Goal: Find specific page/section: Find specific page/section

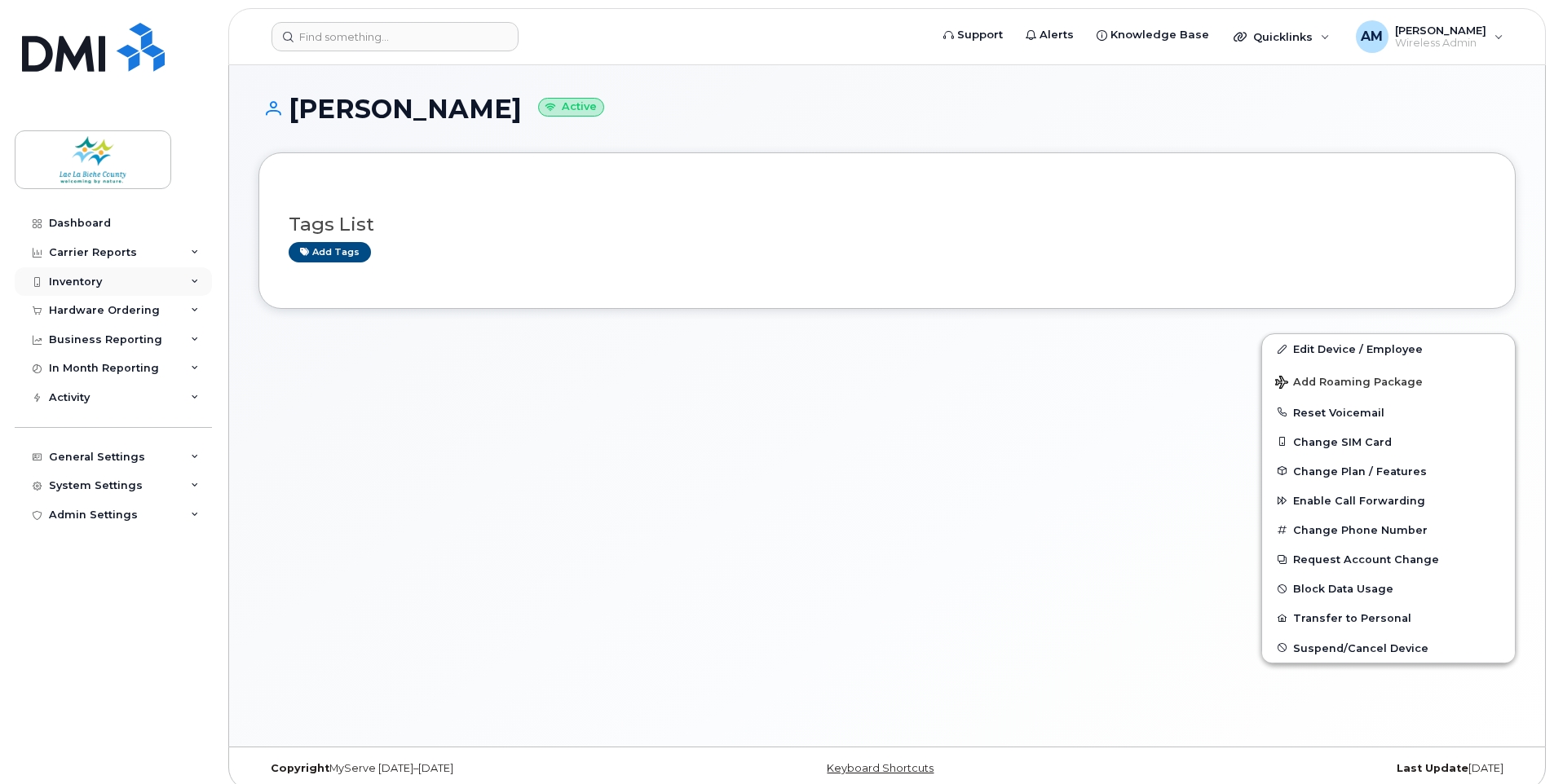
click at [92, 281] on div "Inventory" at bounding box center [75, 282] width 53 height 13
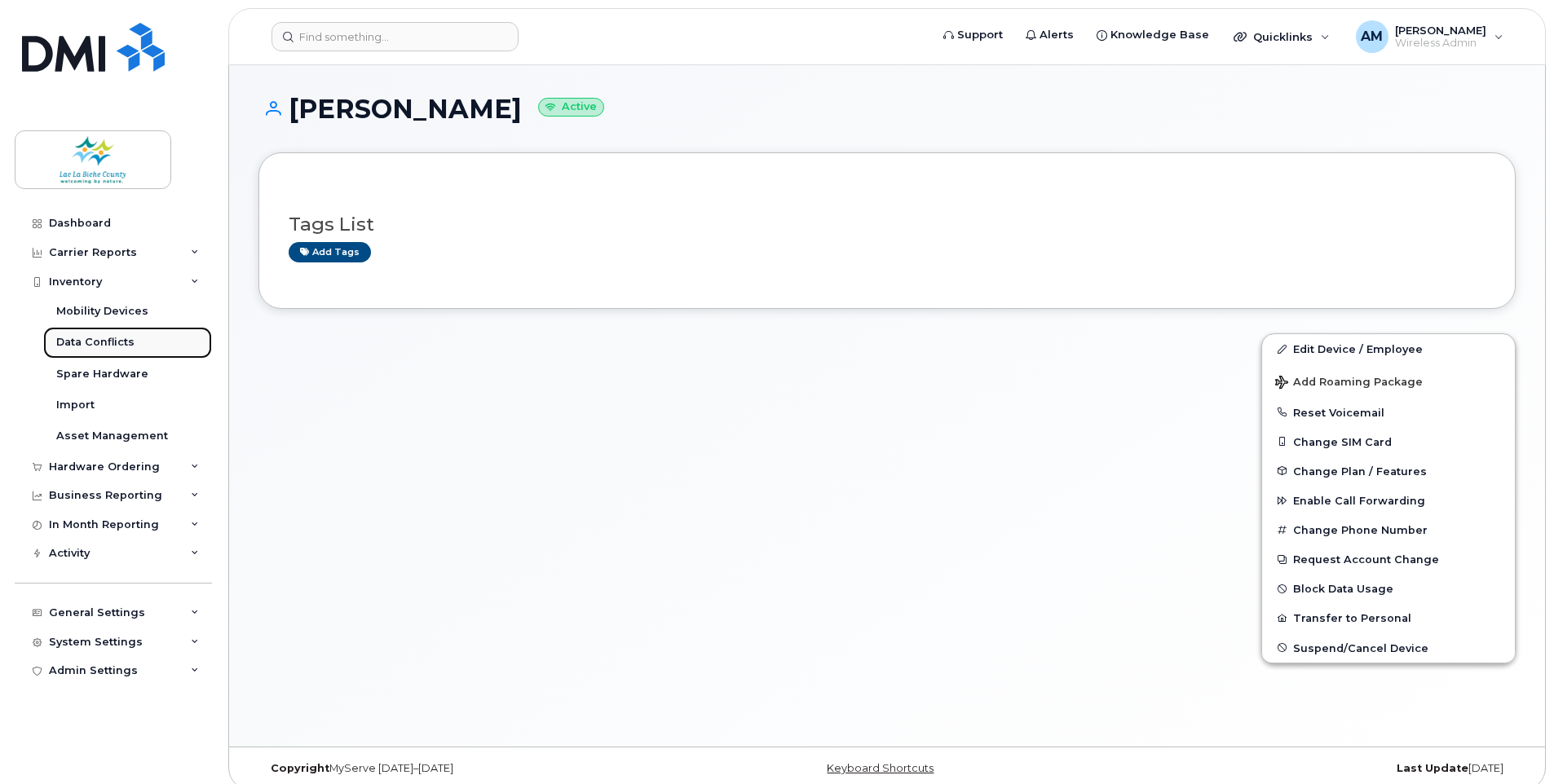
click at [85, 338] on div "Data Conflicts" at bounding box center [96, 343] width 79 height 15
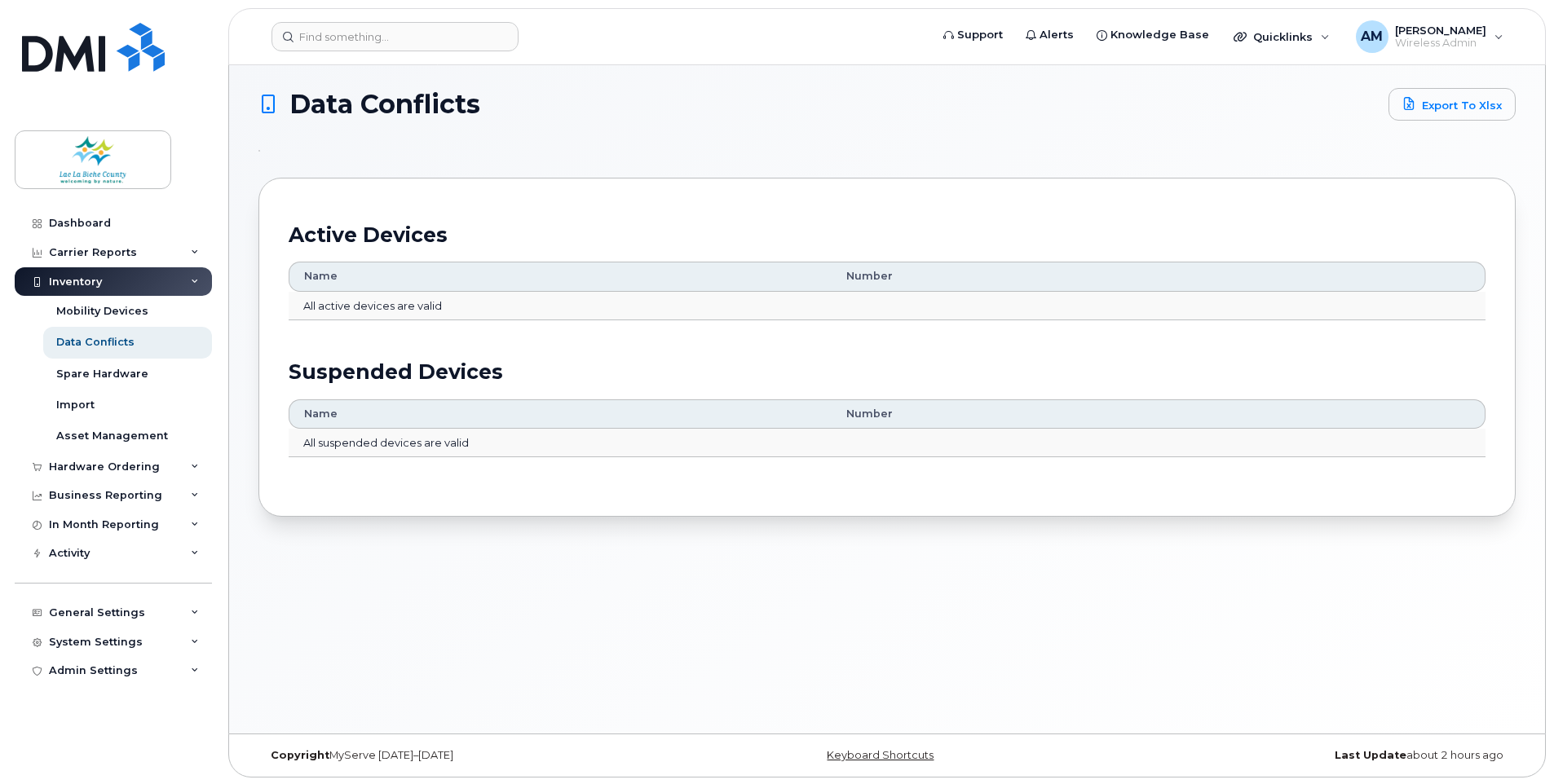
scroll to position [8, 0]
click at [120, 309] on div "Mobility Devices" at bounding box center [102, 311] width 92 height 15
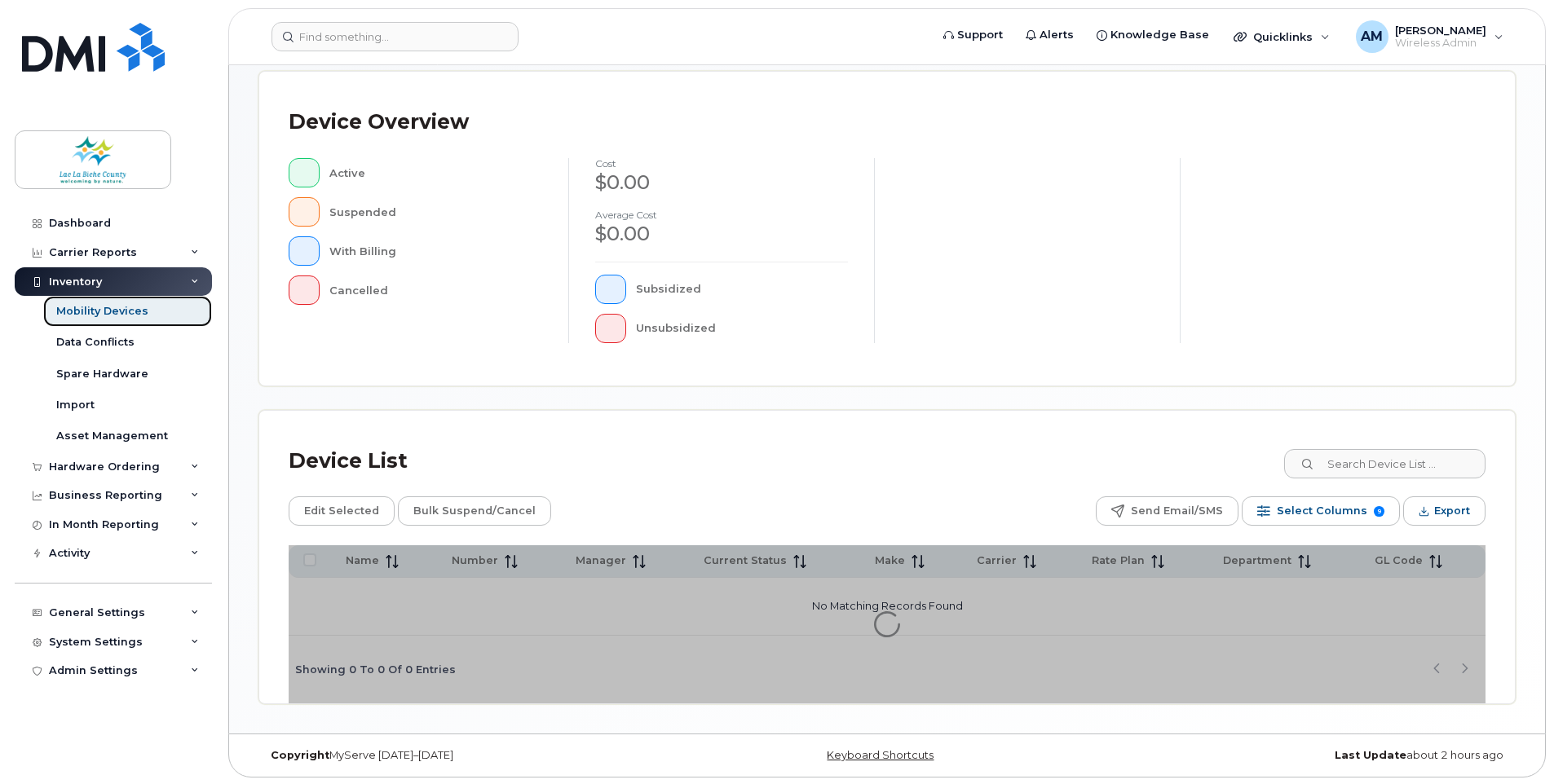
scroll to position [337, 0]
click at [1365, 460] on input at bounding box center [1384, 462] width 203 height 29
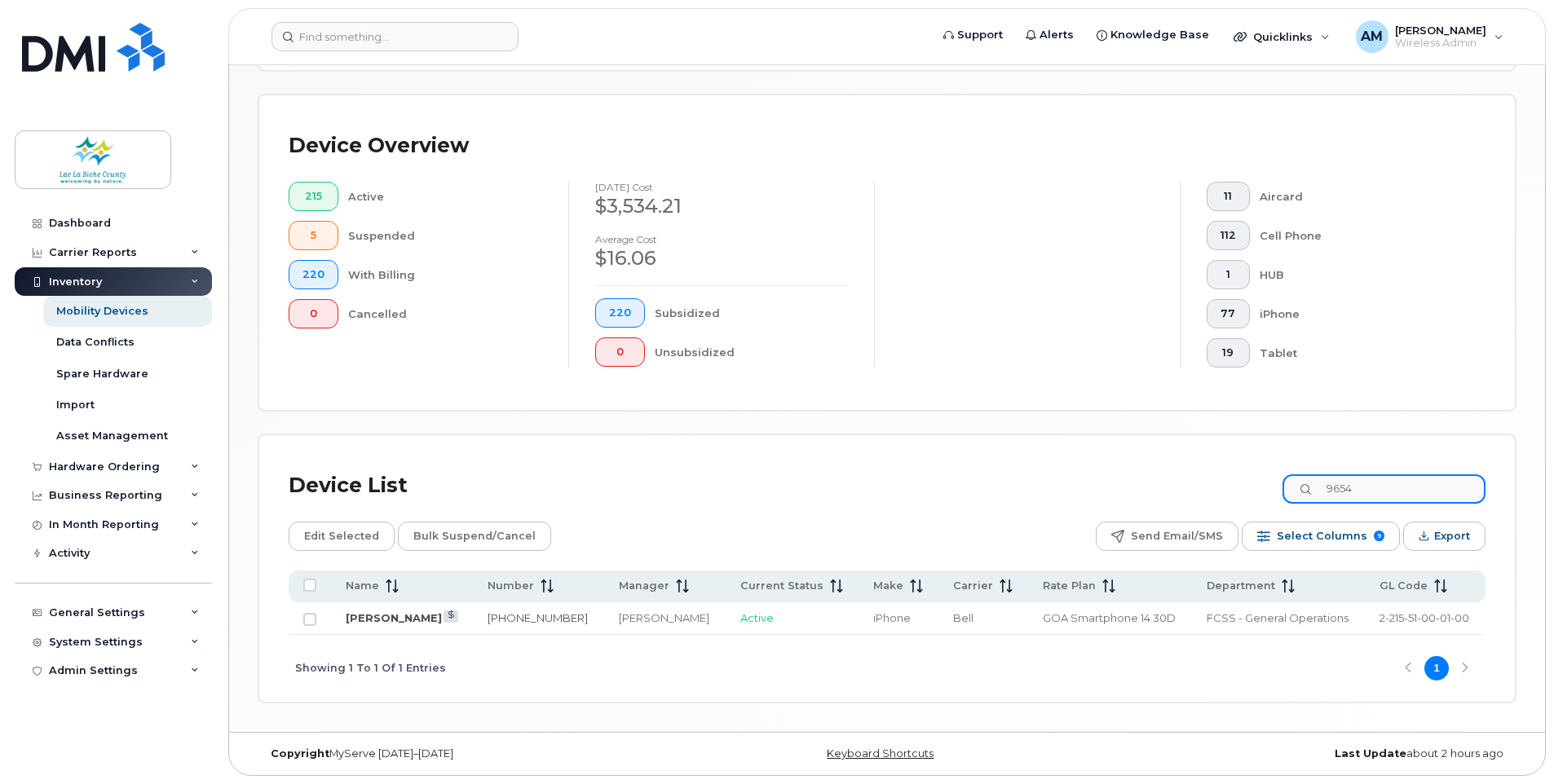
scroll to position [354, 0]
type input "9654"
